Goal: Task Accomplishment & Management: Manage account settings

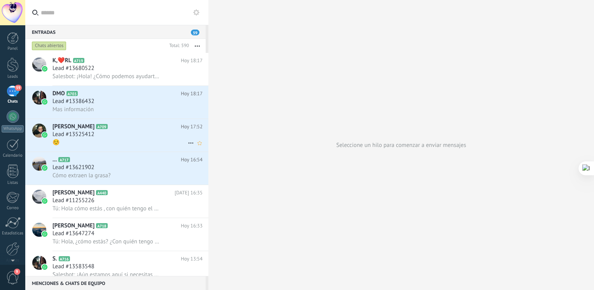
click at [113, 138] on div "Lead #13525412" at bounding box center [127, 135] width 150 height 8
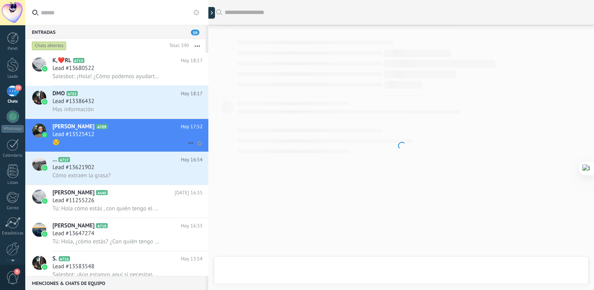
click at [109, 145] on div "☺️" at bounding box center [127, 142] width 150 height 8
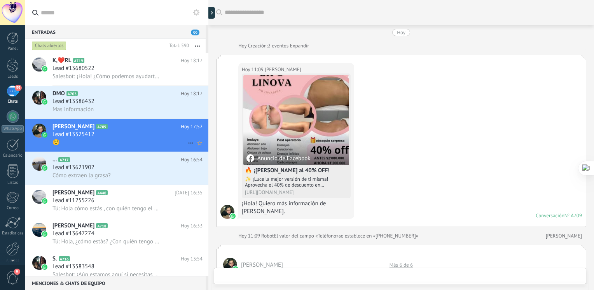
scroll to position [569, 0]
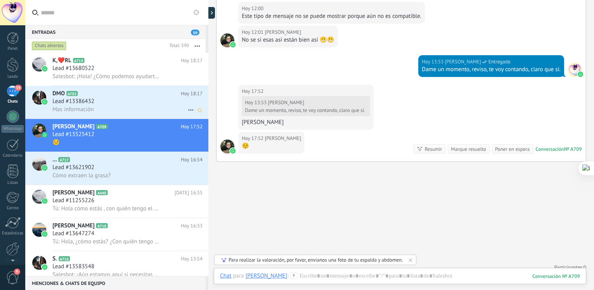
click at [80, 111] on span "Mas información" at bounding box center [72, 109] width 41 height 7
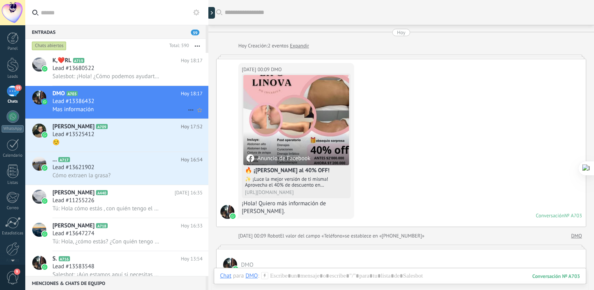
scroll to position [393, 0]
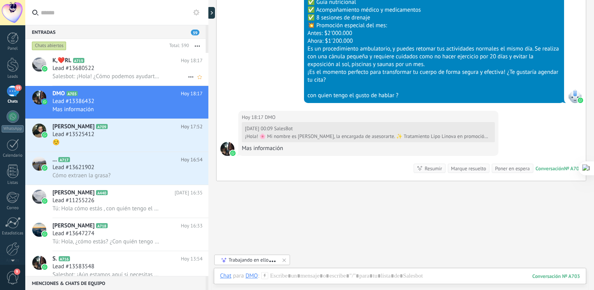
click at [102, 66] on div "Lead #13680522" at bounding box center [127, 69] width 150 height 8
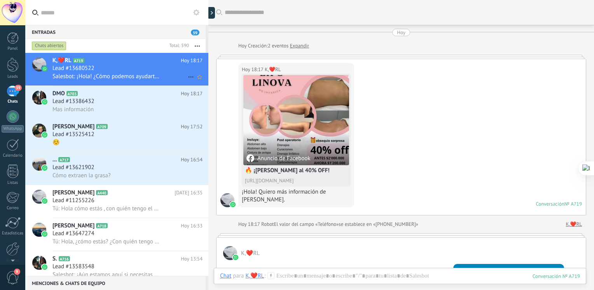
scroll to position [125, 0]
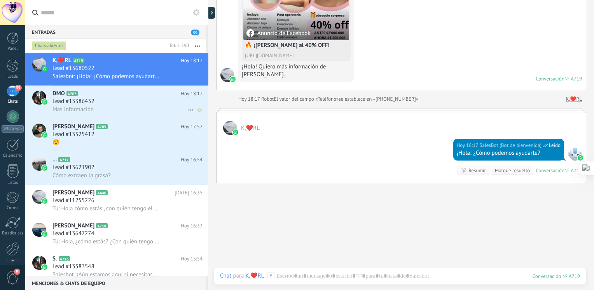
click at [106, 106] on div "Mas información" at bounding box center [127, 109] width 150 height 8
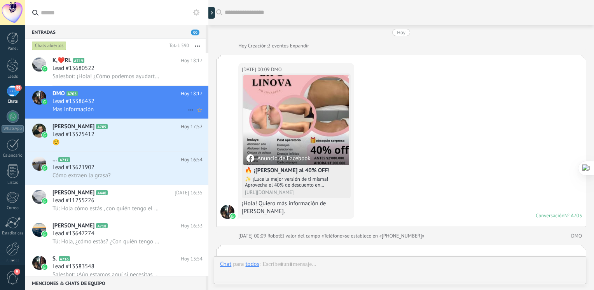
scroll to position [393, 0]
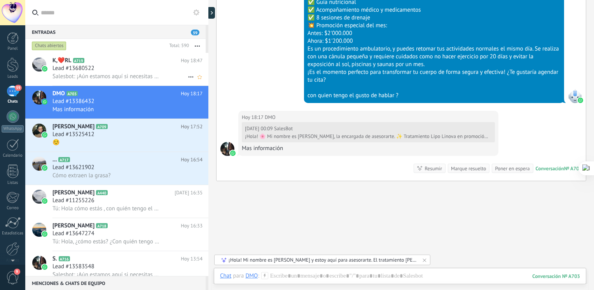
click at [100, 76] on span "Salesbot: ¡Aún estamos aquí si necesitas algo! 🌟" at bounding box center [105, 76] width 107 height 7
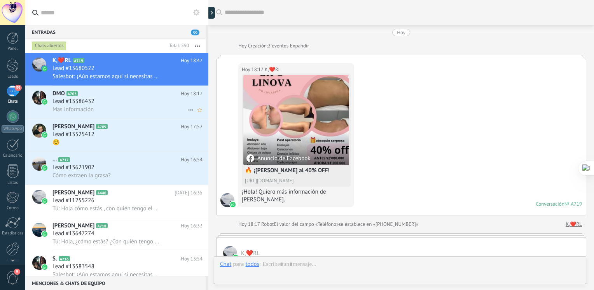
scroll to position [177, 0]
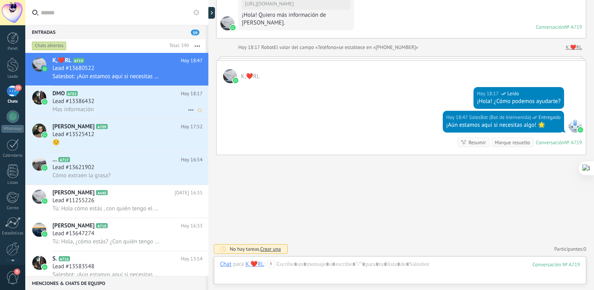
click at [93, 100] on span "Lead #13386432" at bounding box center [73, 102] width 42 height 8
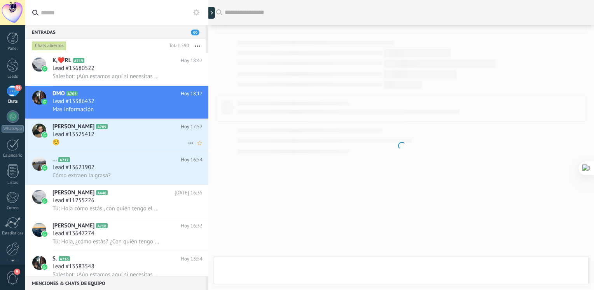
scroll to position [393, 0]
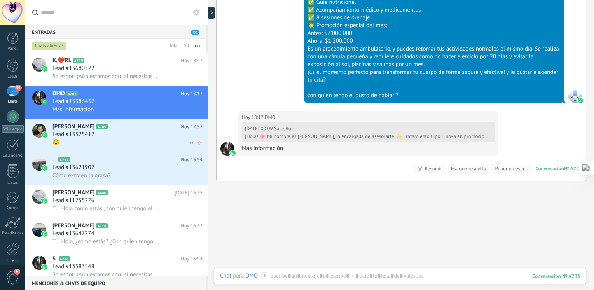
click at [79, 137] on span "Lead #13525412" at bounding box center [73, 135] width 42 height 8
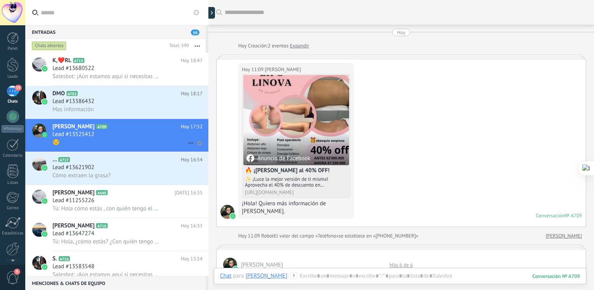
scroll to position [569, 0]
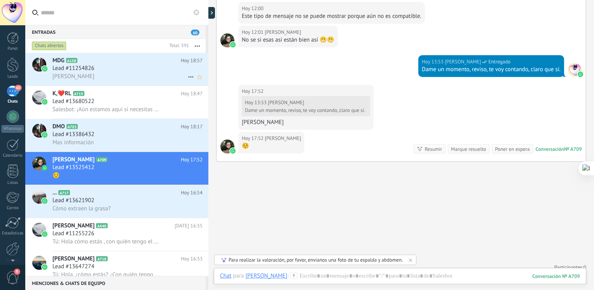
click at [72, 60] on span "A158" at bounding box center [71, 60] width 11 height 5
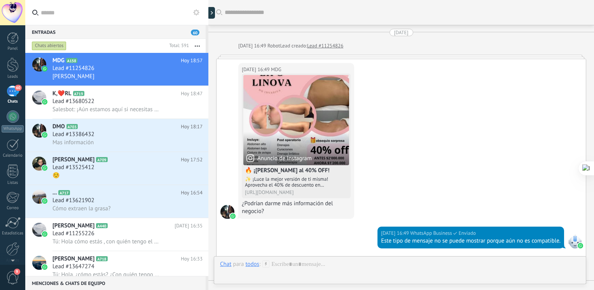
scroll to position [518, 0]
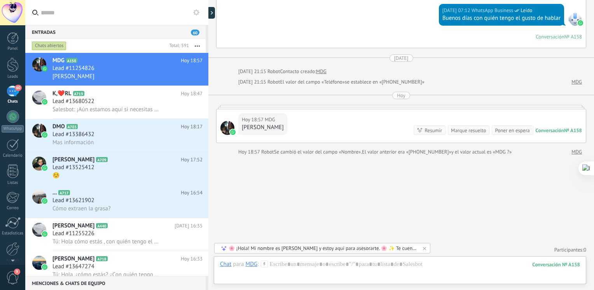
drag, startPoint x: 594, startPoint y: 198, endPoint x: 593, endPoint y: 219, distance: 21.0
click at [593, 219] on html ".abecls-1,.abecls-2{fill-rule:evenodd}.abecls-2{fill:#fff} .abhcls-1{fill:none}…" at bounding box center [297, 145] width 594 height 290
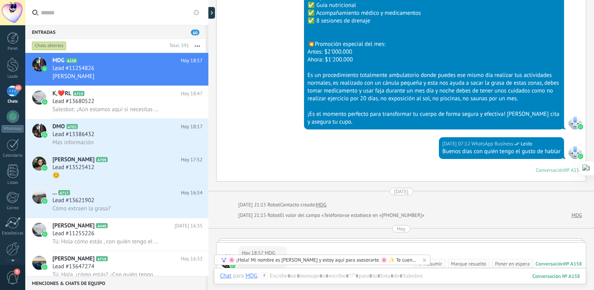
scroll to position [423, 0]
